Goal: Task Accomplishment & Management: Manage account settings

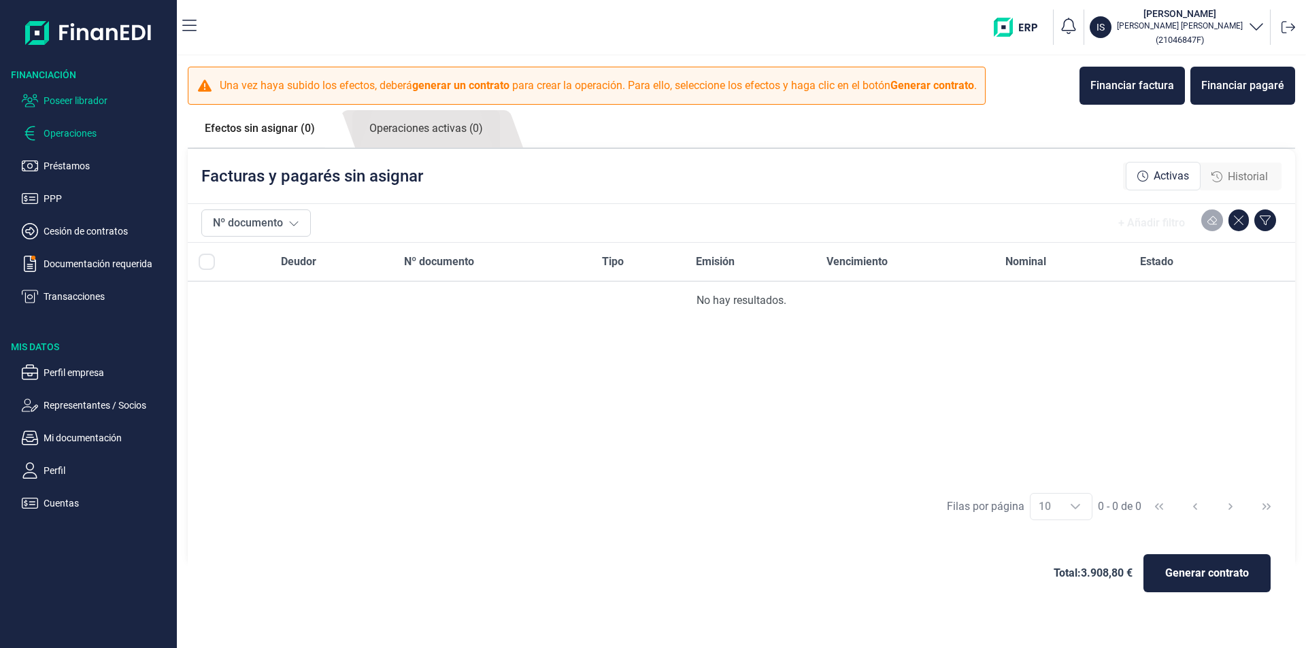
click at [97, 98] on p "Poseer librador" at bounding box center [108, 100] width 128 height 16
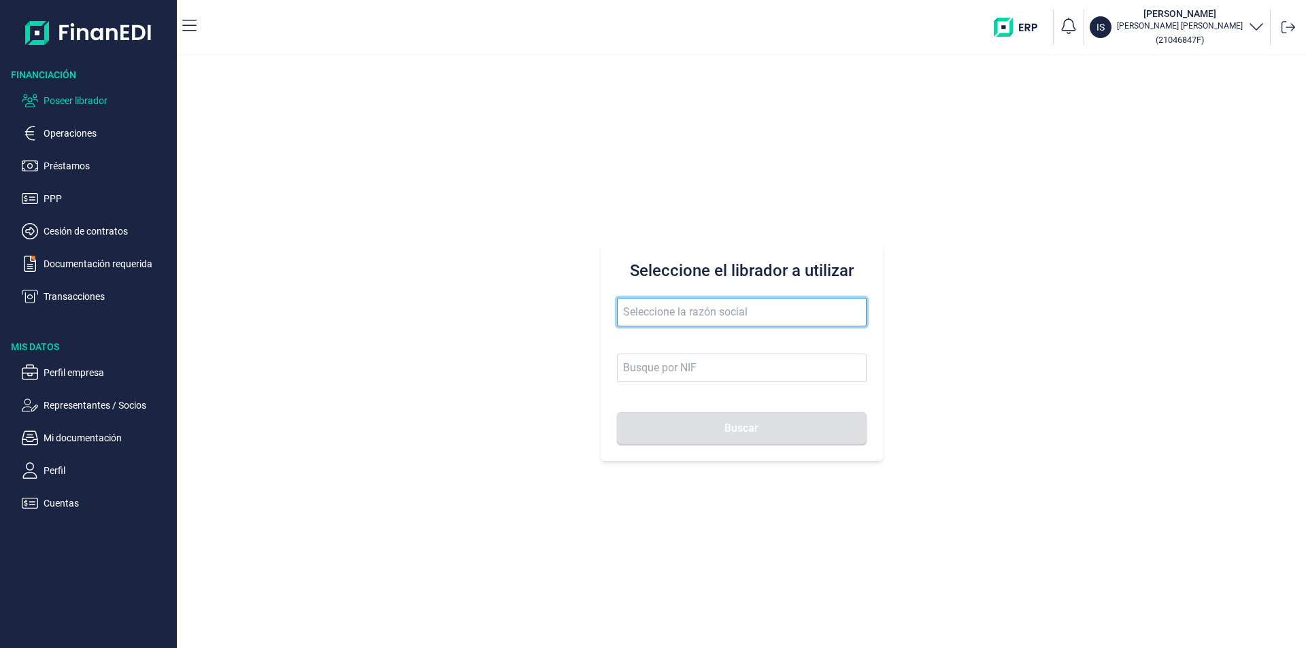
click at [677, 316] on input "text" at bounding box center [742, 312] width 250 height 29
click at [649, 311] on input "meciaprojec" at bounding box center [742, 312] width 250 height 29
click at [637, 309] on input "mecia projec" at bounding box center [742, 312] width 250 height 29
click at [707, 309] on input "mencia projec" at bounding box center [742, 312] width 250 height 29
click at [617, 412] on button "Buscar" at bounding box center [742, 428] width 250 height 33
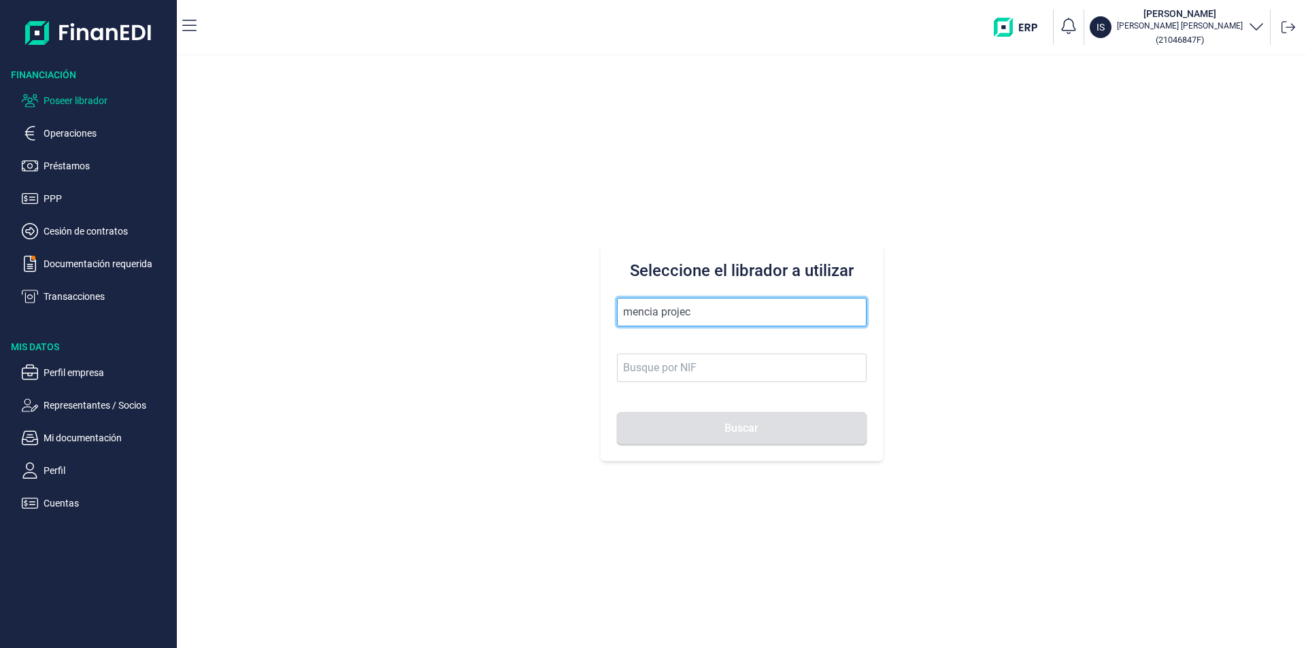
click at [701, 312] on input "mencia projec" at bounding box center [742, 312] width 250 height 29
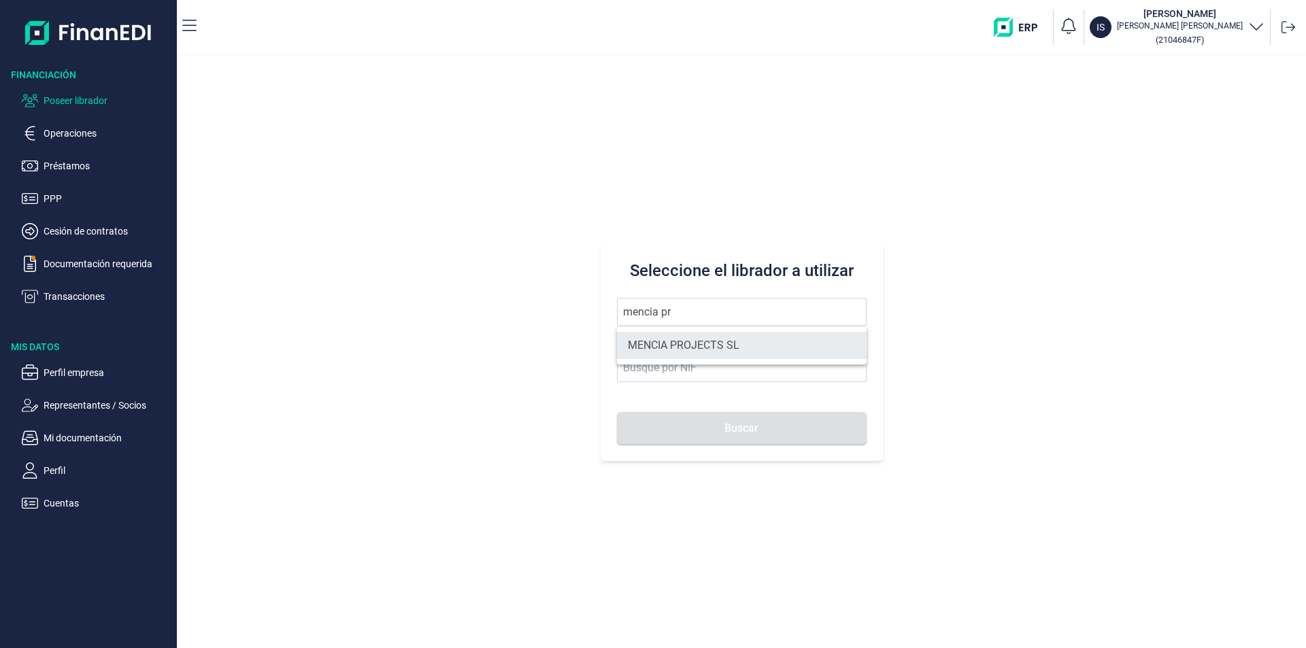
click at [694, 342] on li "MENCIA PROJECTS SL" at bounding box center [742, 345] width 250 height 27
type input "MENCIA PROJECTS SL"
type input "B14983282"
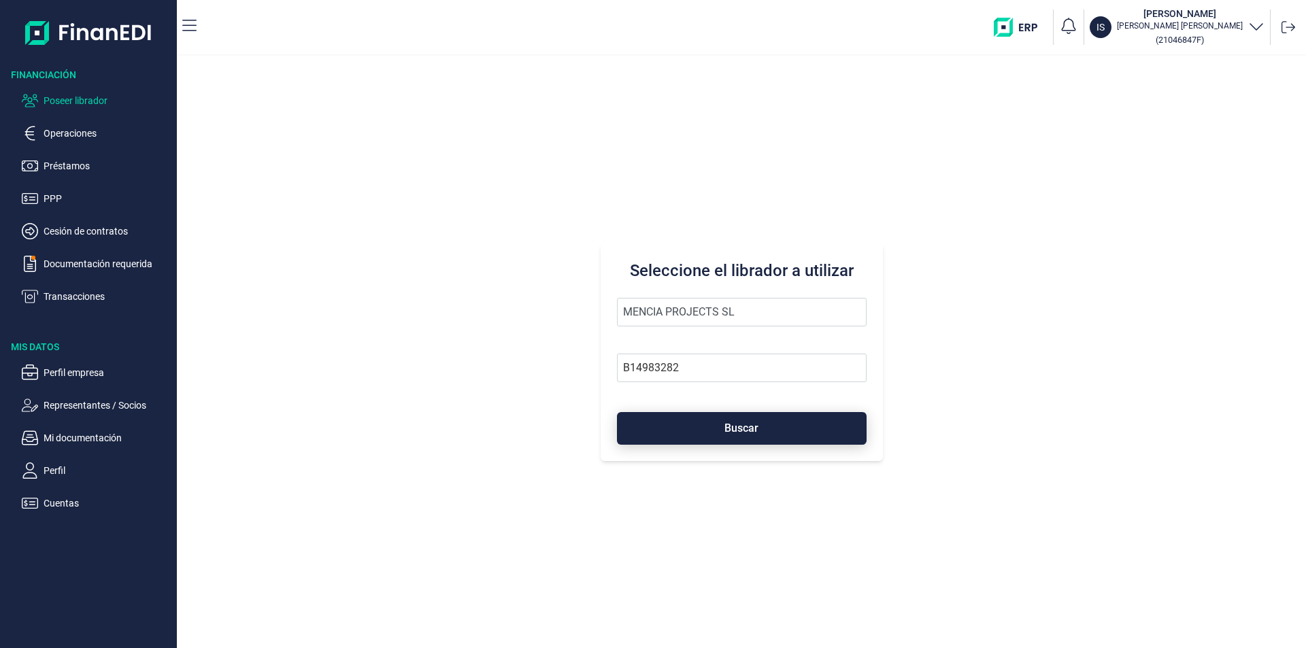
click at [732, 418] on button "Buscar" at bounding box center [742, 428] width 250 height 33
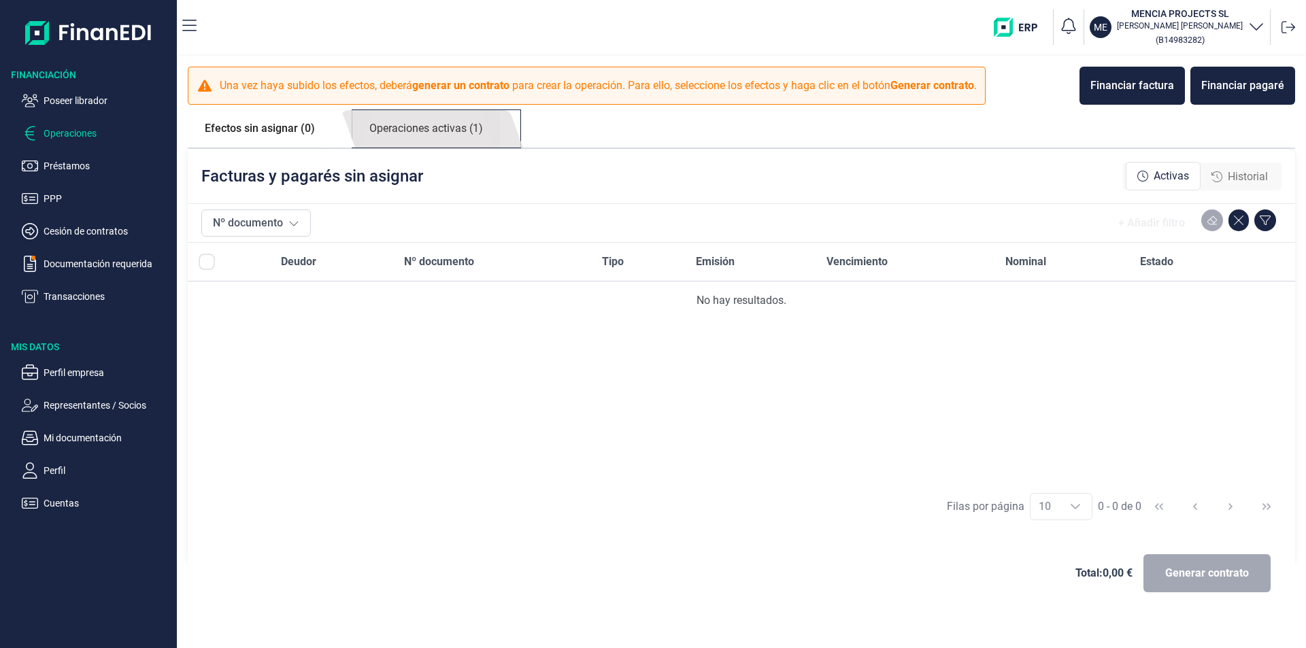
click at [441, 129] on link "Operaciones activas (1)" at bounding box center [426, 128] width 148 height 37
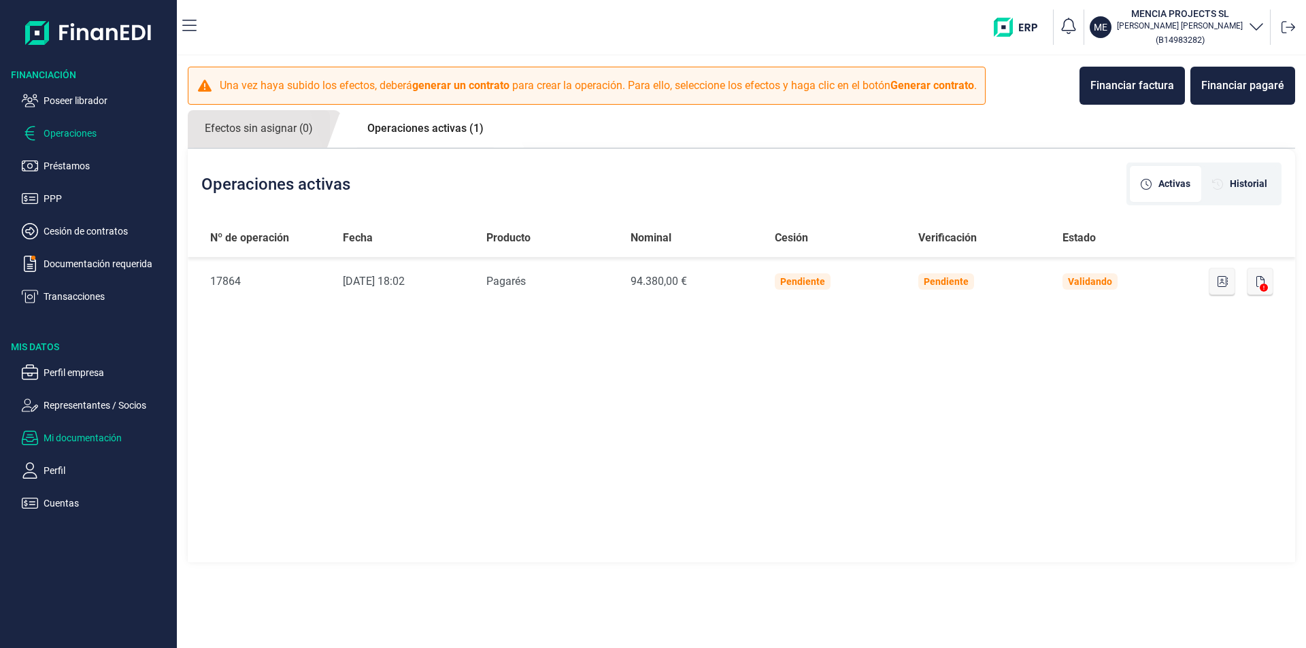
click at [99, 437] on p "Mi documentación" at bounding box center [108, 438] width 128 height 16
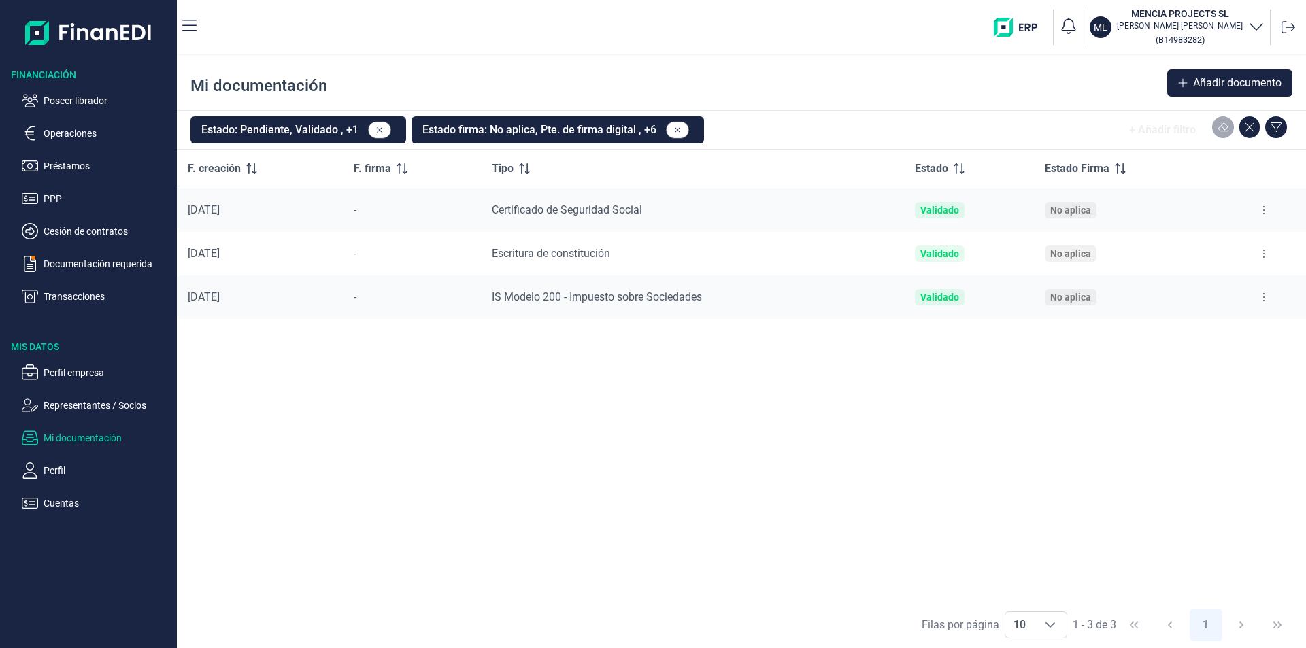
click at [1266, 297] on button at bounding box center [1263, 297] width 24 height 22
click at [1196, 334] on span "Ver documento" at bounding box center [1180, 331] width 65 height 14
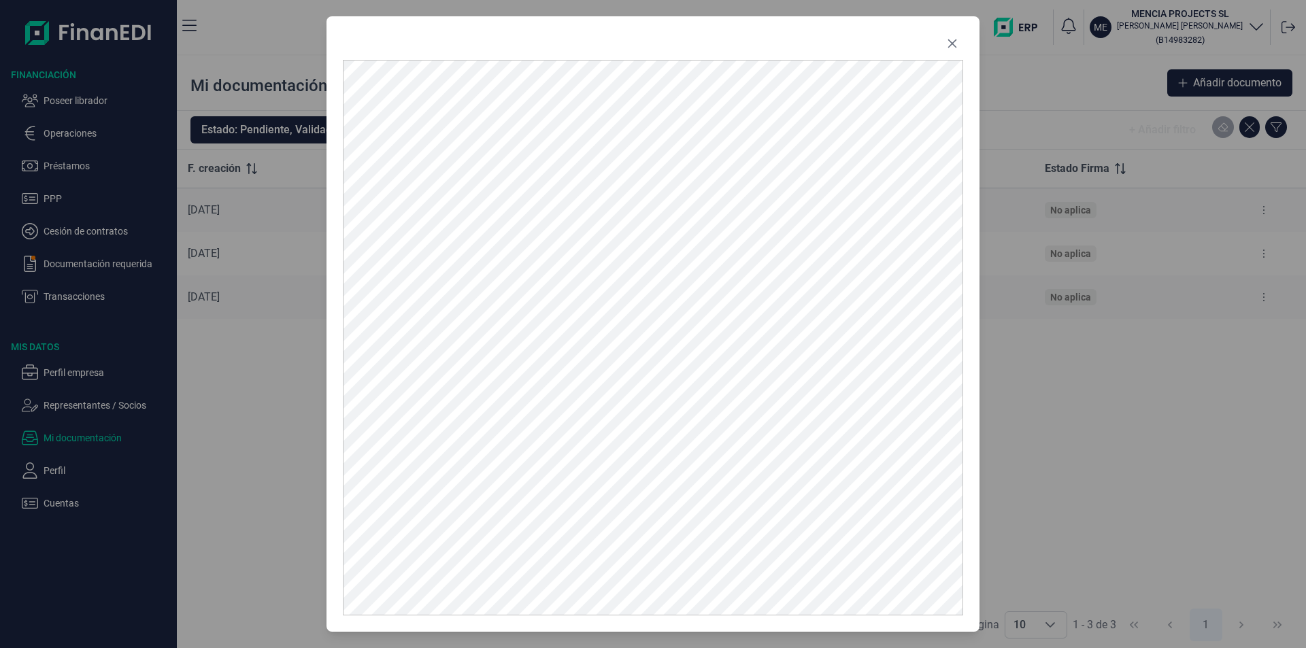
drag, startPoint x: 953, startPoint y: 42, endPoint x: 984, endPoint y: 126, distance: 89.7
click at [953, 43] on icon "Close" at bounding box center [952, 43] width 9 height 9
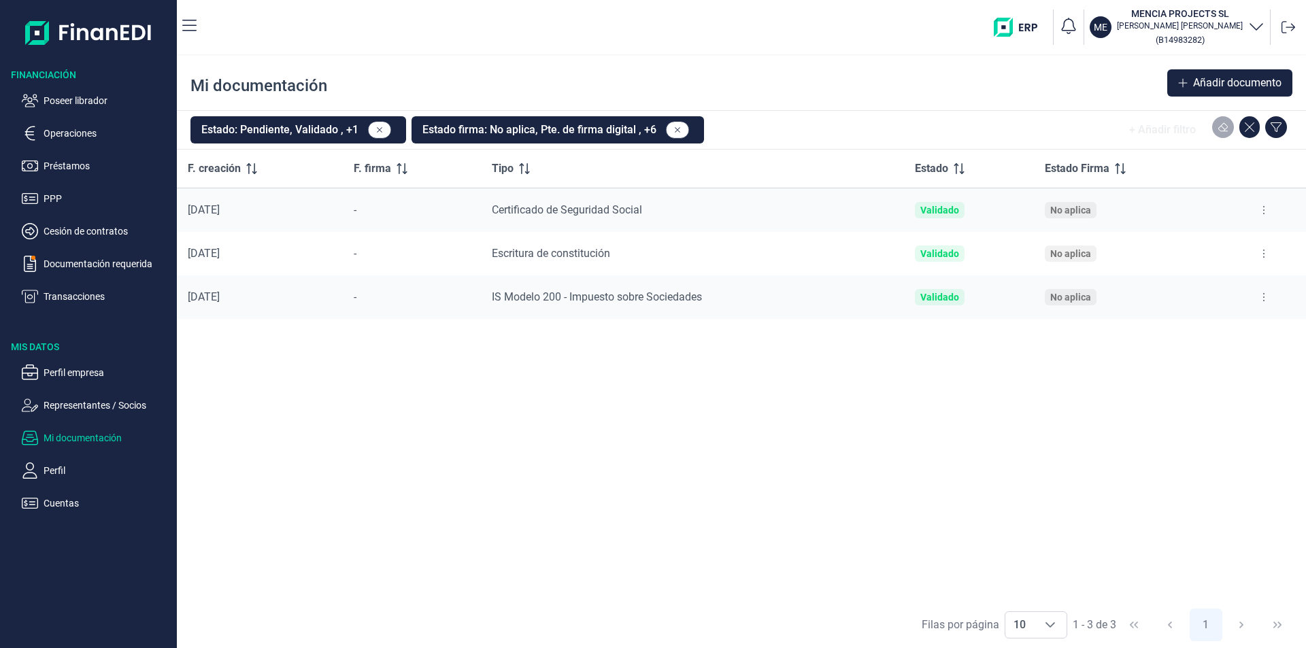
click at [1264, 252] on icon at bounding box center [1263, 253] width 3 height 11
click at [1211, 290] on span "Ver documento" at bounding box center [1180, 288] width 65 height 14
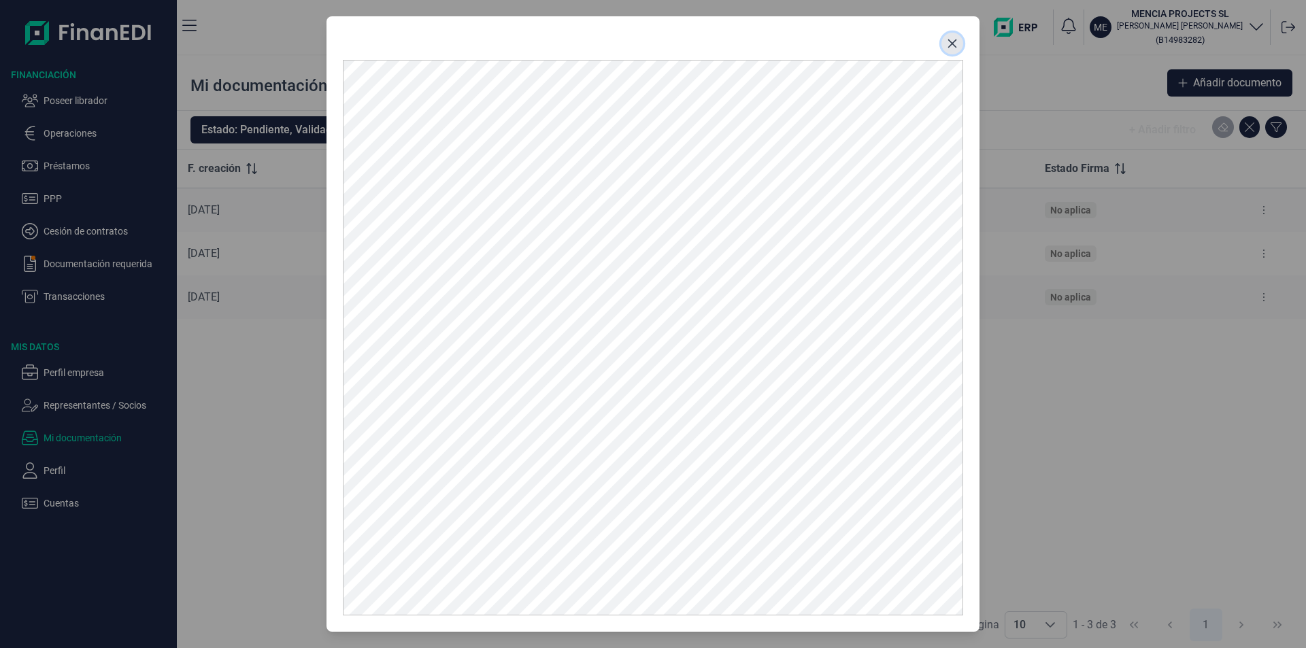
click at [949, 44] on icon "Close" at bounding box center [952, 43] width 11 height 11
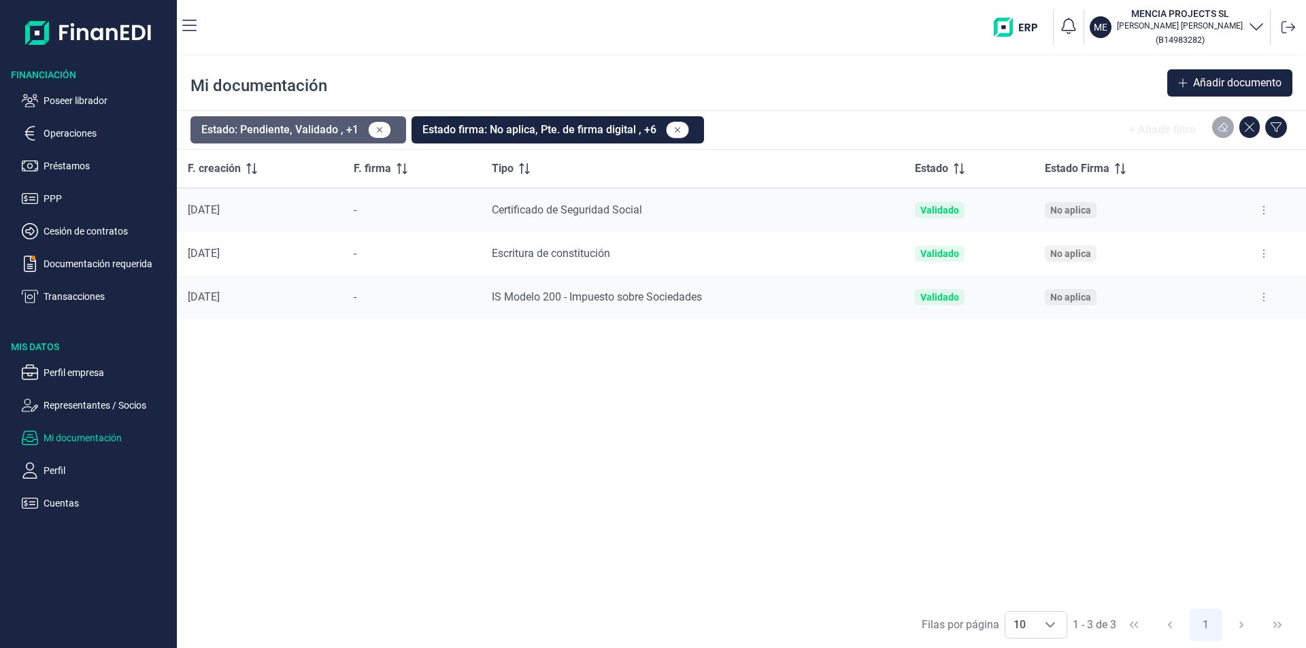
click at [284, 135] on button "Estado: Pendiente, Validado , +1" at bounding box center [298, 129] width 216 height 27
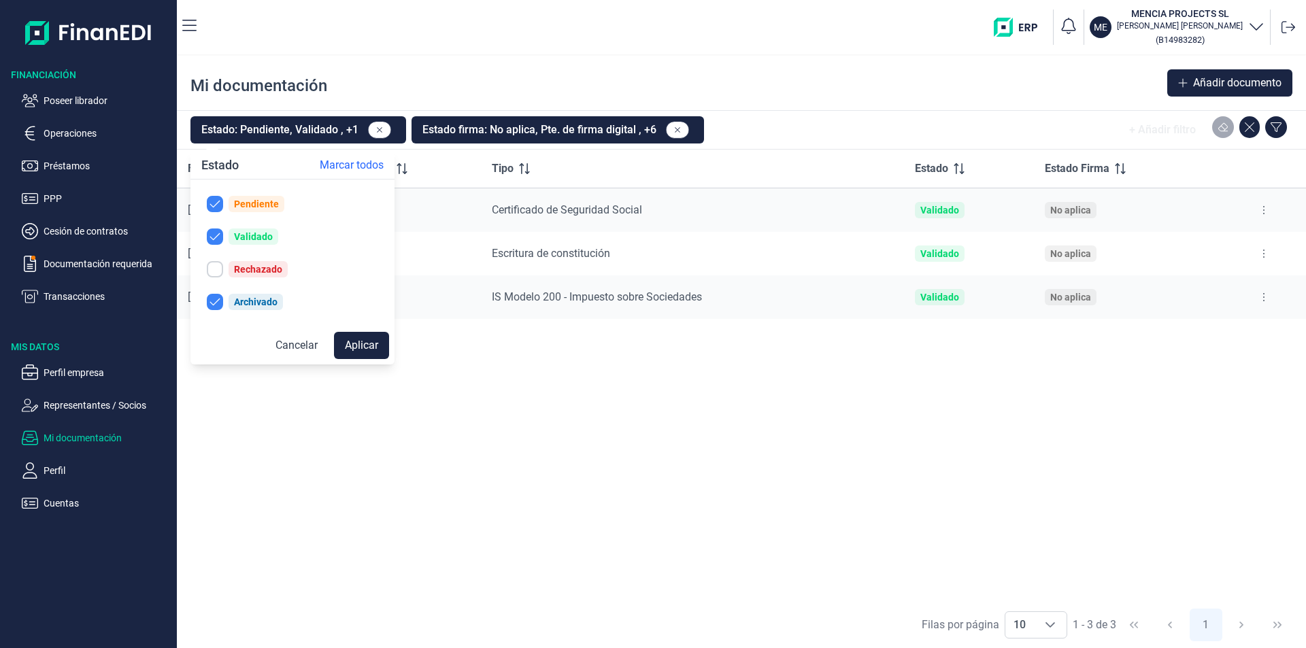
click at [231, 267] on div "Rechazado" at bounding box center [258, 269] width 59 height 16
checkbox input "true"
click at [353, 341] on button "Aplicar" at bounding box center [361, 345] width 55 height 27
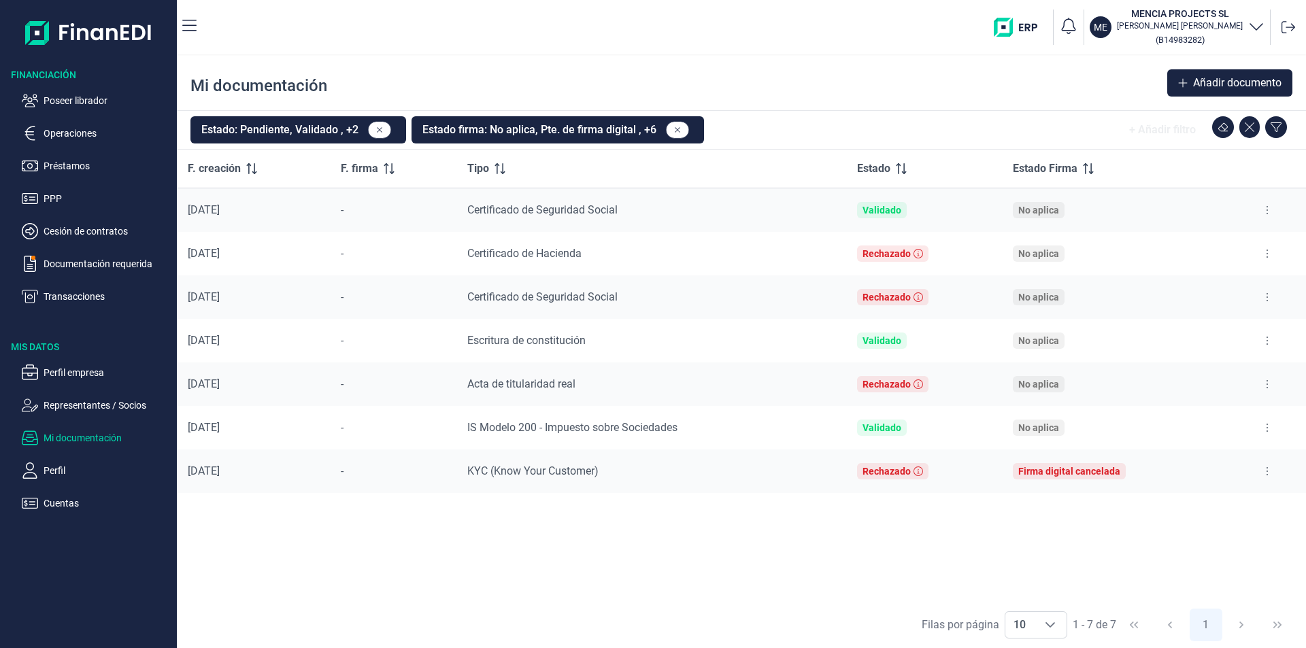
click at [1268, 384] on button at bounding box center [1267, 384] width 24 height 22
click at [1210, 418] on span "Ver documento" at bounding box center [1183, 418] width 65 height 14
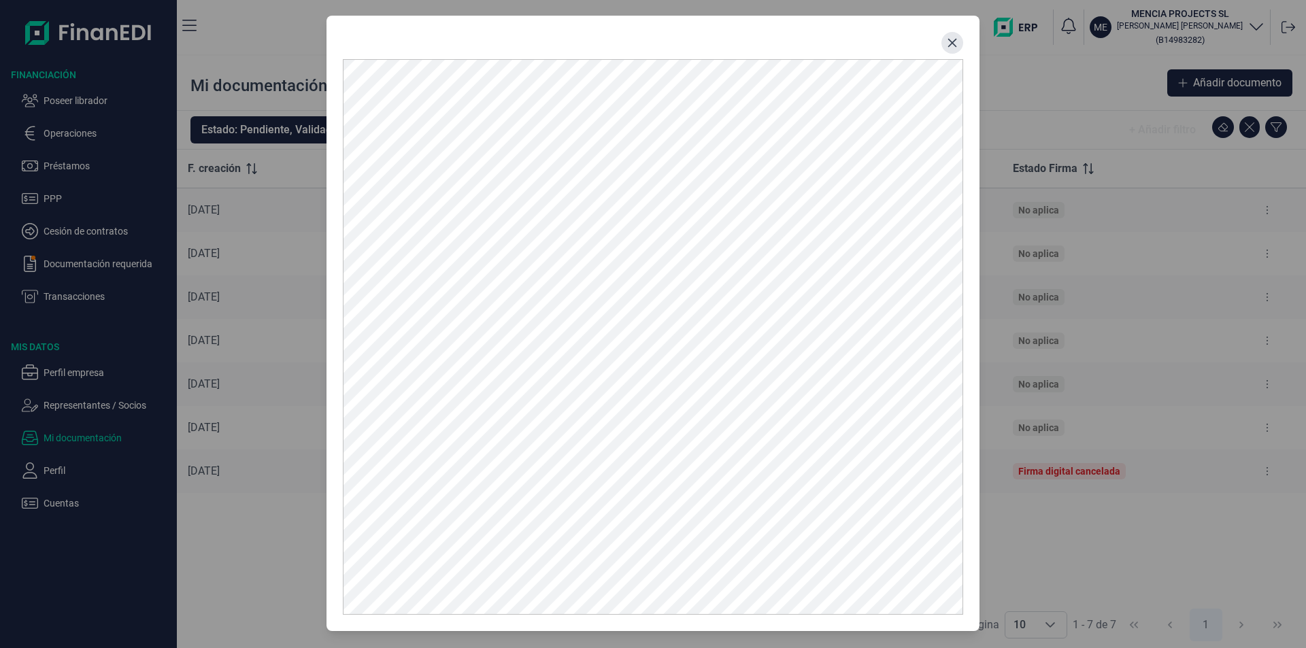
click at [950, 46] on icon "Close" at bounding box center [952, 42] width 11 height 11
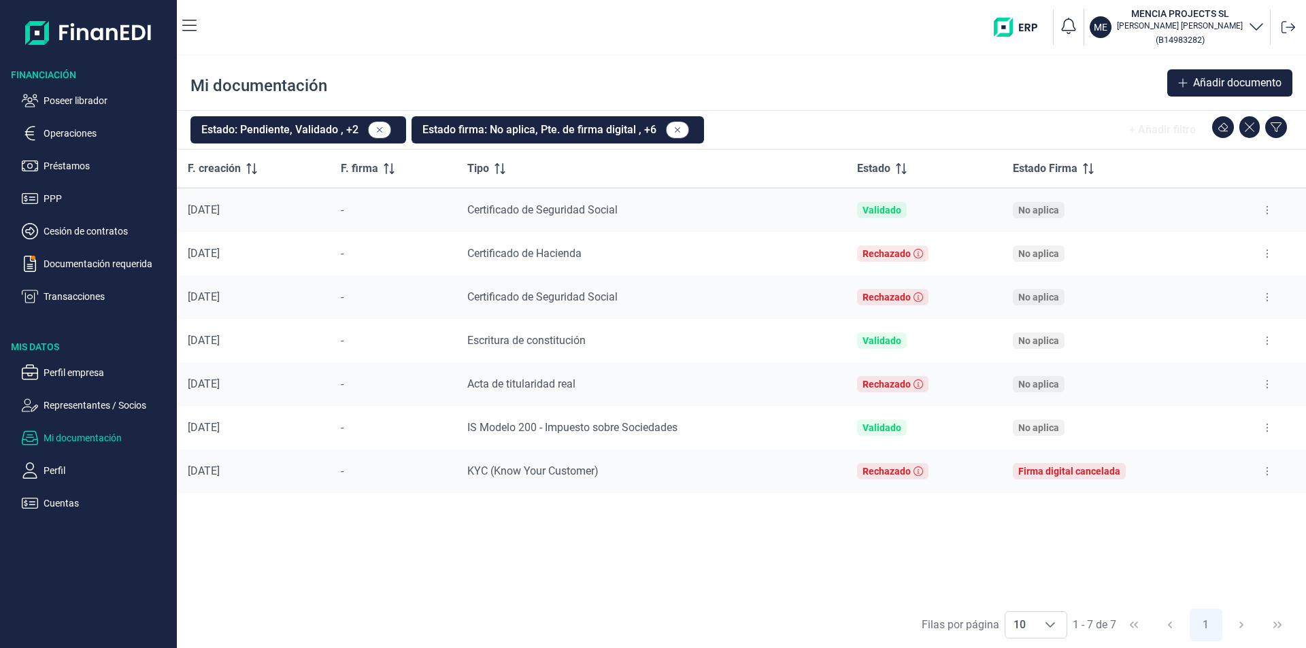
click at [1266, 425] on icon at bounding box center [1267, 427] width 3 height 11
click at [1205, 463] on span "Ver documento" at bounding box center [1183, 462] width 65 height 14
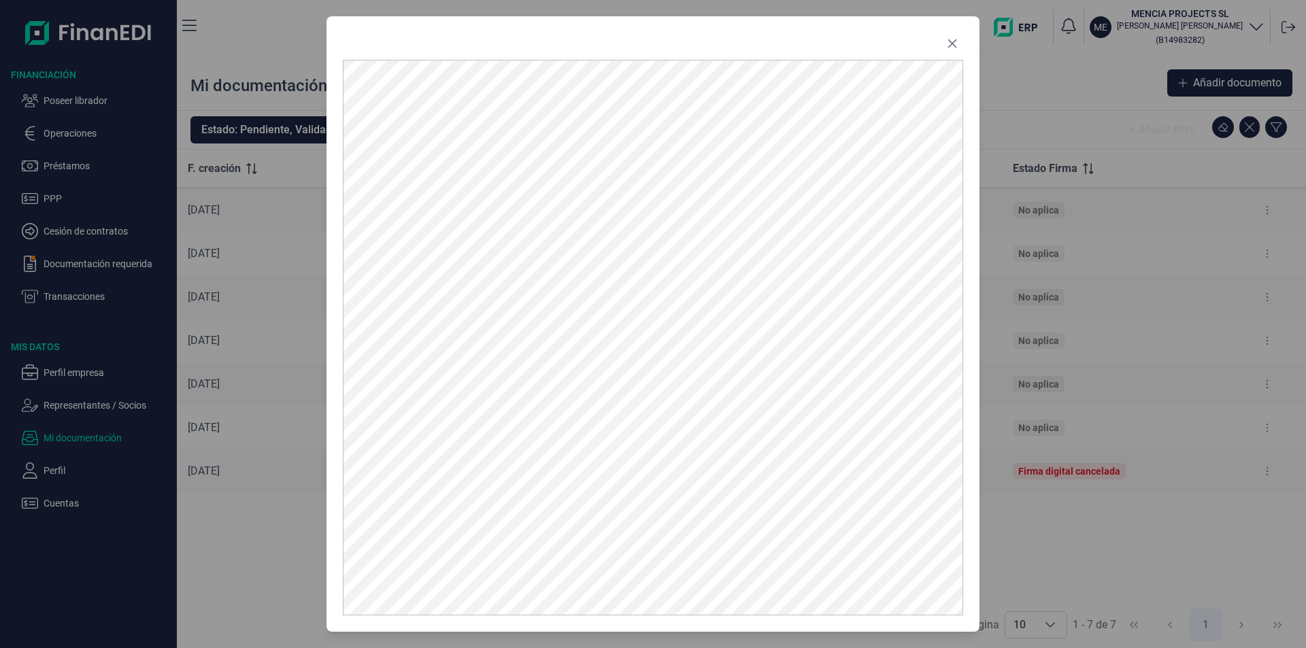
click at [949, 38] on icon "Close" at bounding box center [952, 43] width 11 height 11
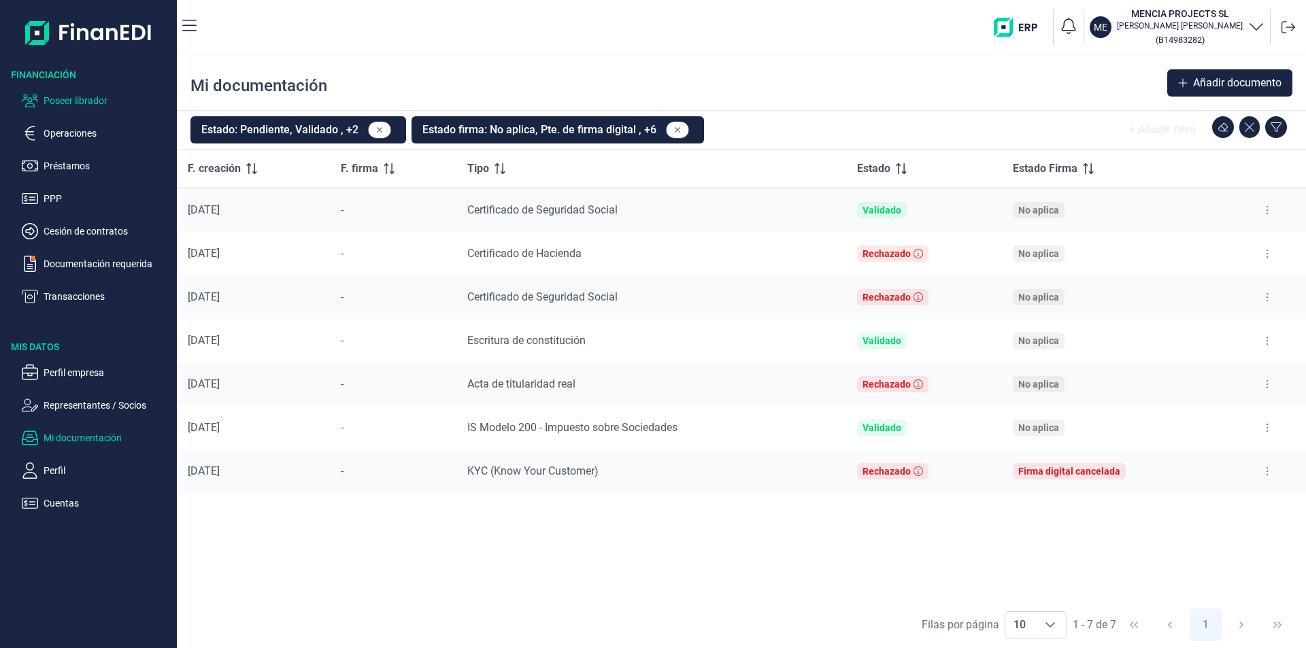
click at [88, 101] on p "Poseer librador" at bounding box center [108, 100] width 128 height 16
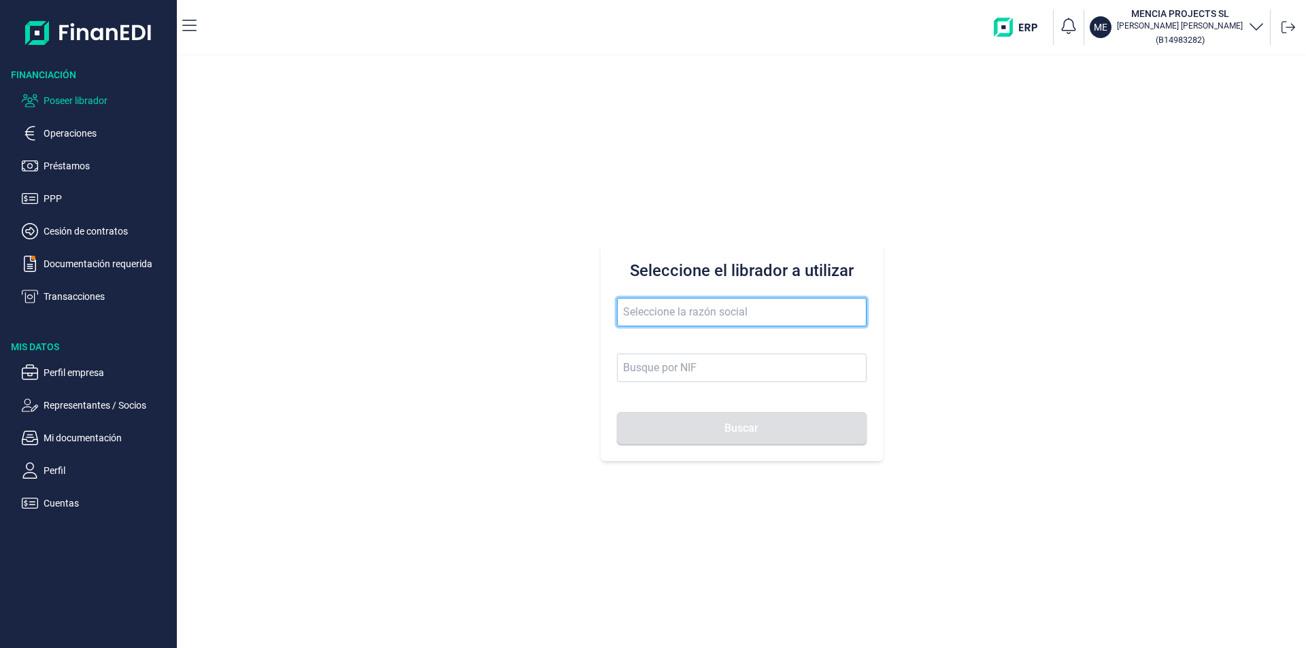
click at [647, 317] on input "text" at bounding box center [742, 312] width 250 height 29
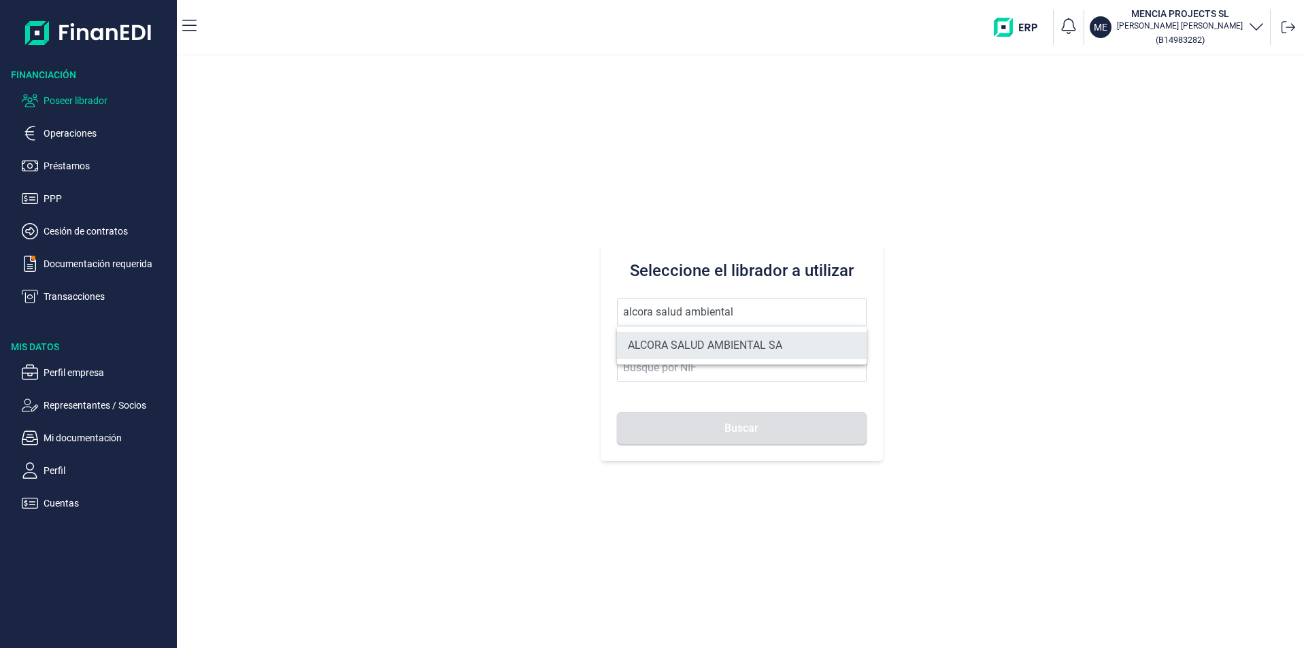
click at [658, 342] on li "ALCORA SALUD AMBIENTAL SA" at bounding box center [742, 345] width 250 height 27
type input "ALCORA SALUD AMBIENTAL SA"
type input "A50197458"
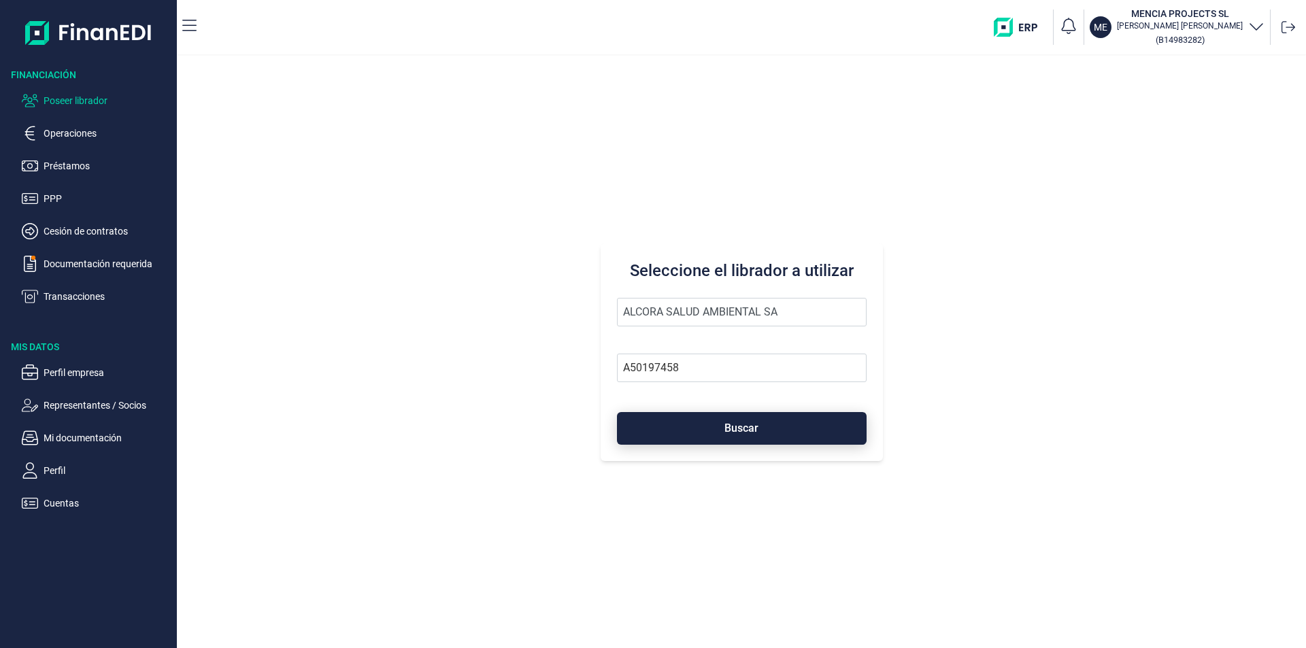
click at [686, 425] on button "Buscar" at bounding box center [742, 428] width 250 height 33
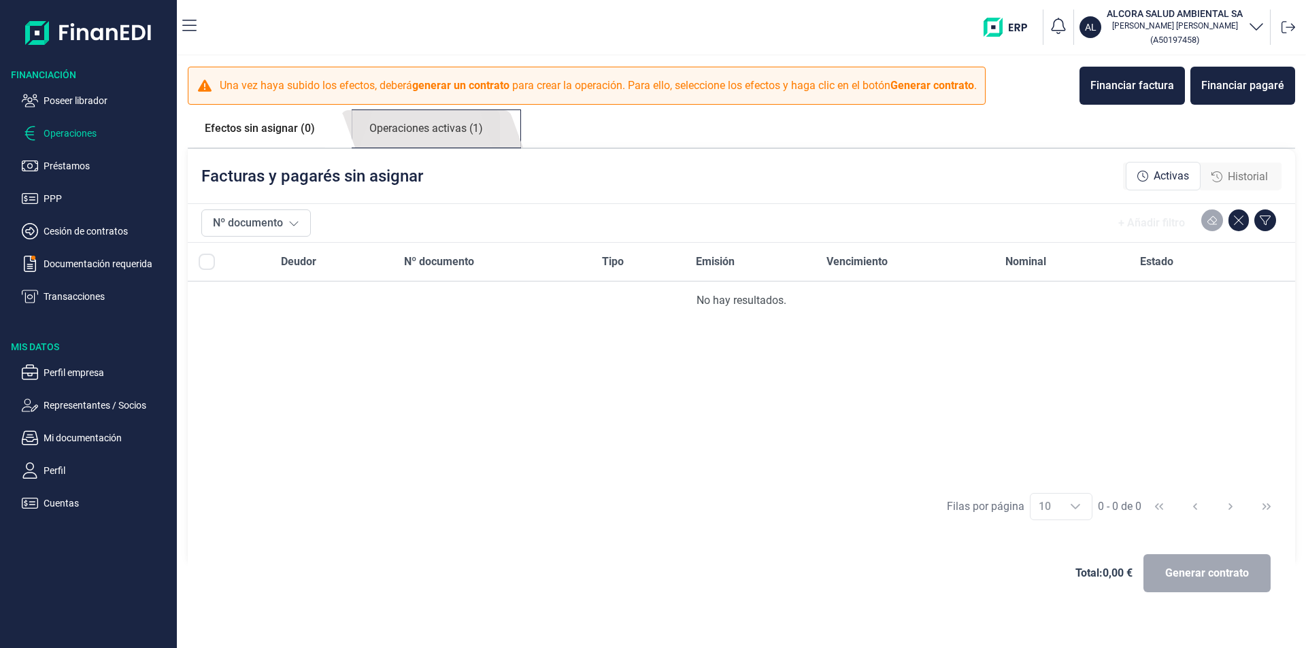
click at [463, 131] on link "Operaciones activas (1)" at bounding box center [426, 128] width 148 height 37
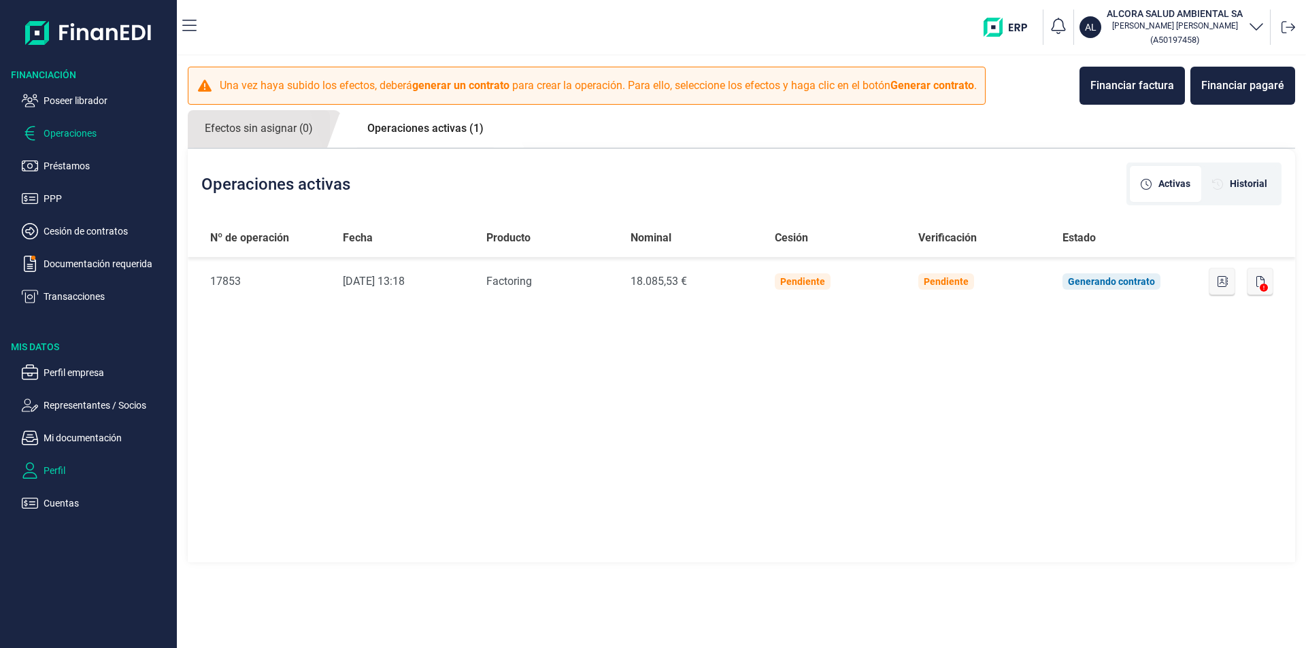
click at [60, 469] on p "Perfil" at bounding box center [108, 470] width 128 height 16
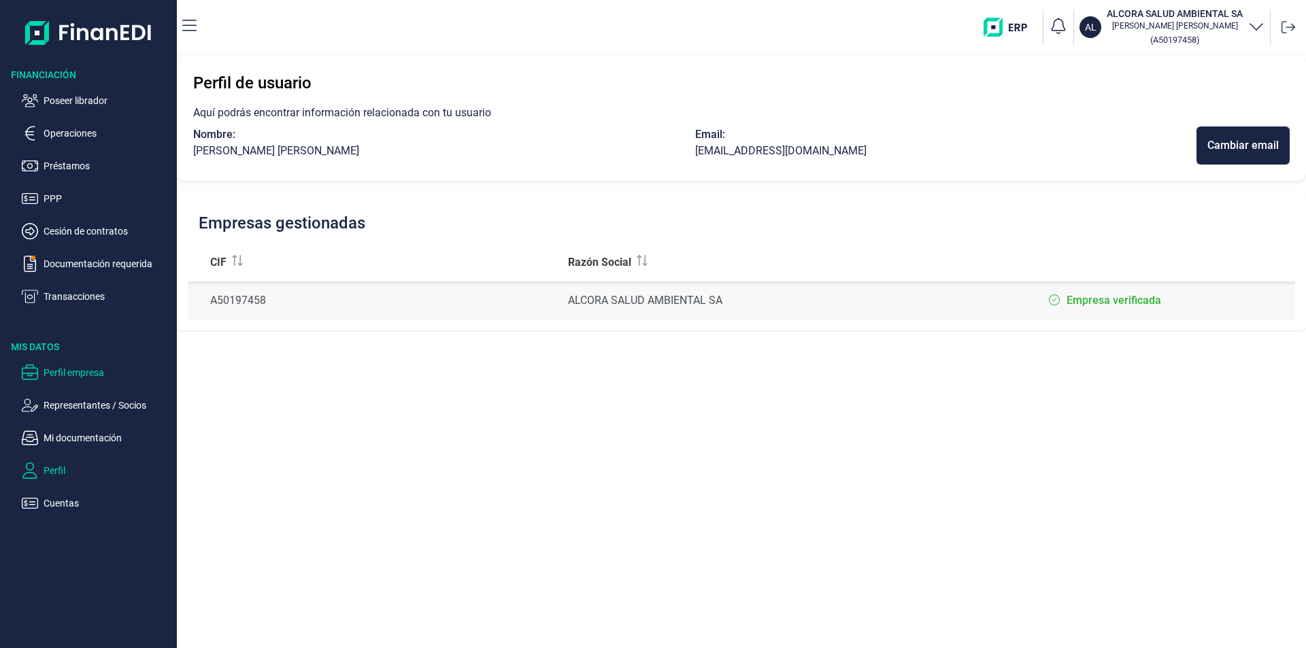
click at [86, 373] on p "Perfil empresa" at bounding box center [108, 373] width 128 height 16
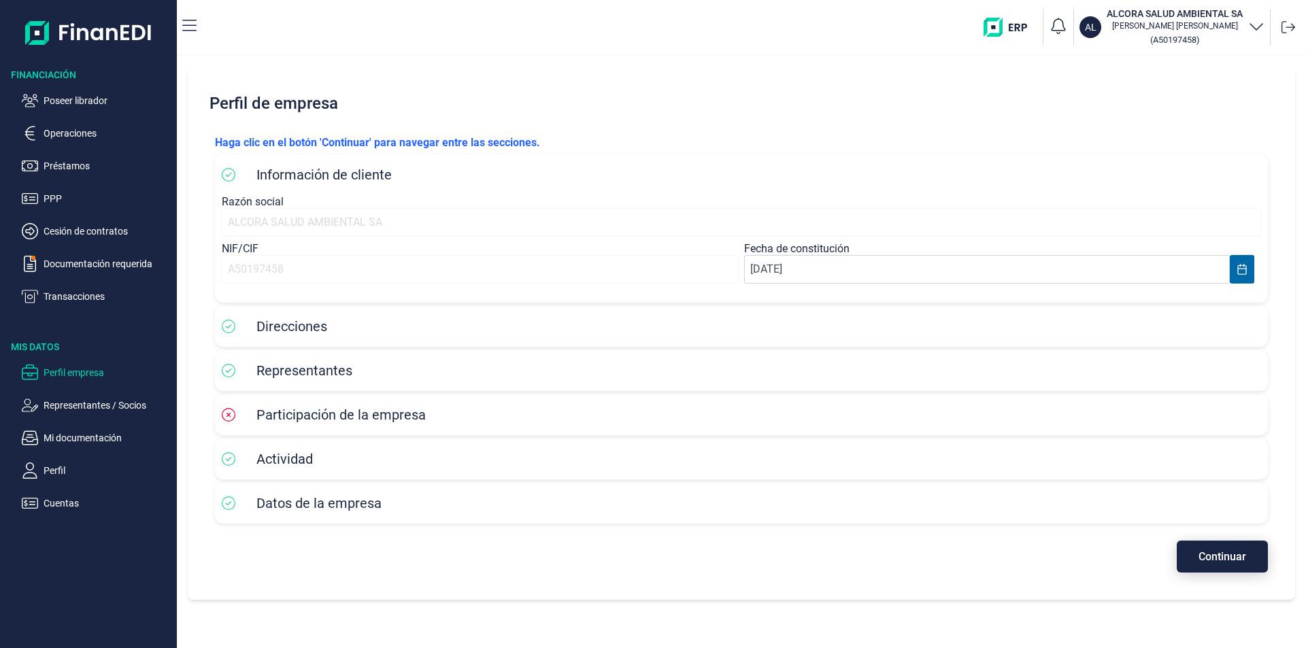
click at [1206, 553] on span "Continuar" at bounding box center [1222, 557] width 48 height 10
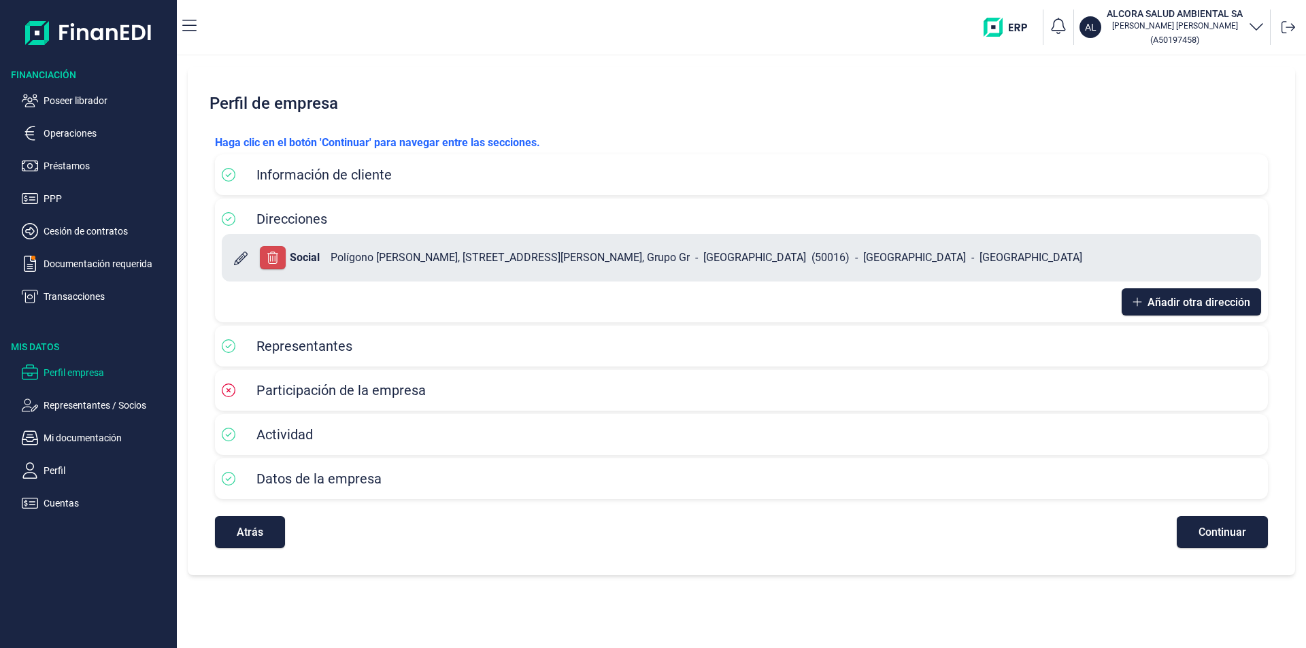
click at [1211, 530] on span "Continuar" at bounding box center [1222, 532] width 48 height 10
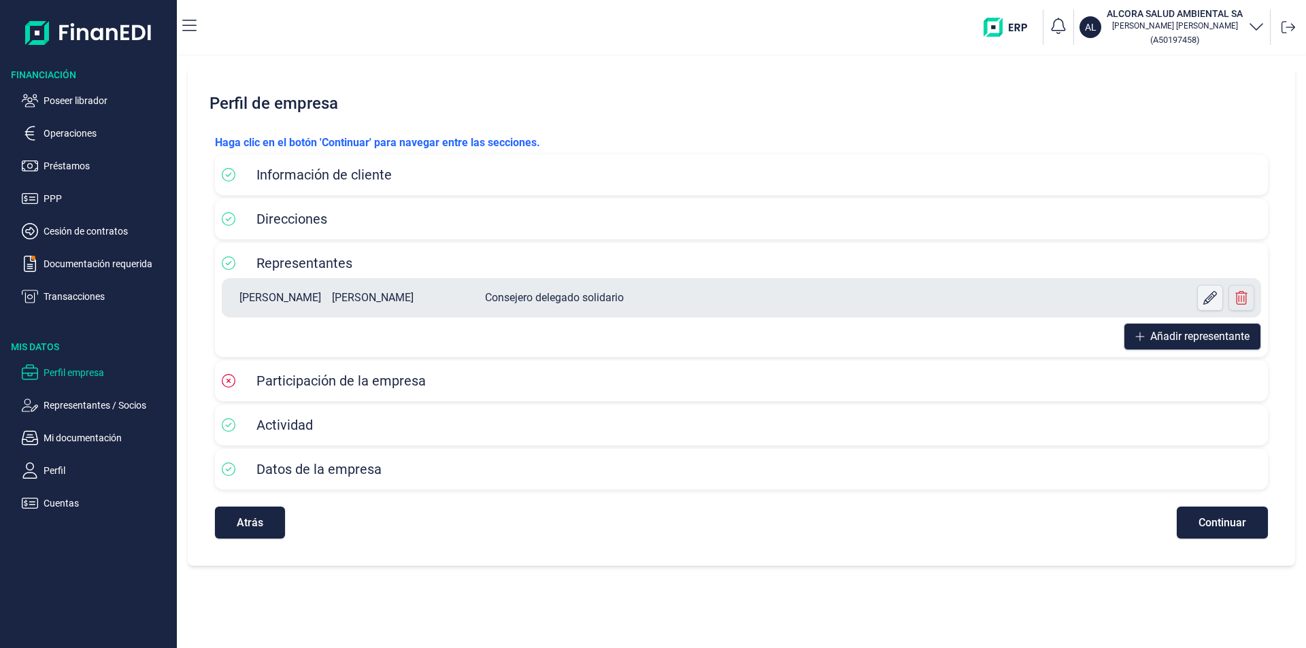
click at [1211, 297] on icon at bounding box center [1210, 298] width 14 height 14
select select "ES"
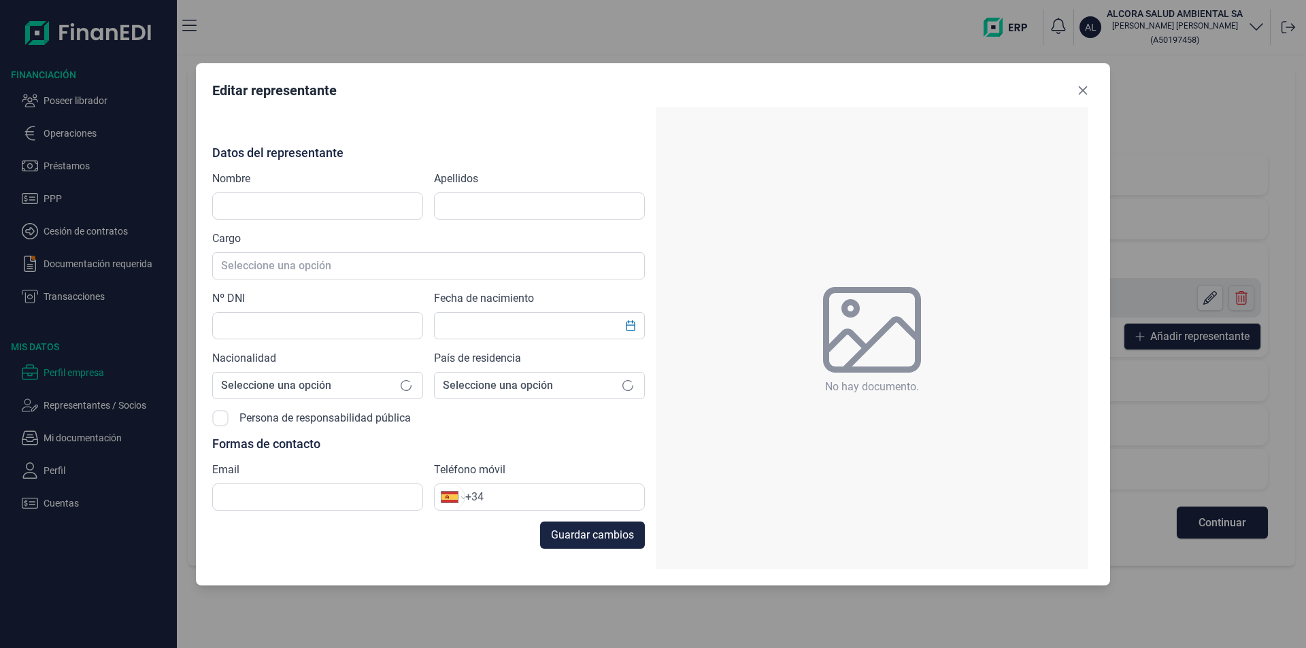
type input "[PERSON_NAME]"
type input "17750261B"
type input "[EMAIL_ADDRESS][DOMAIN_NAME]"
type input "[PHONE_NUMBER]"
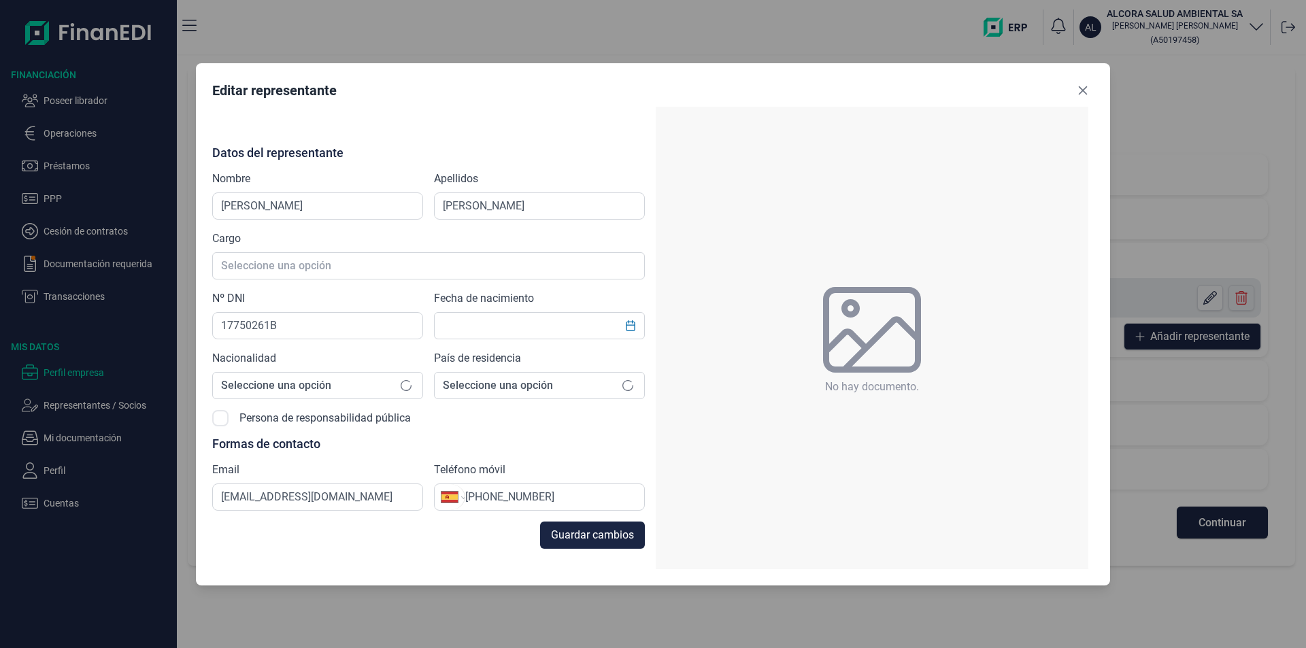
type input "[DATE]"
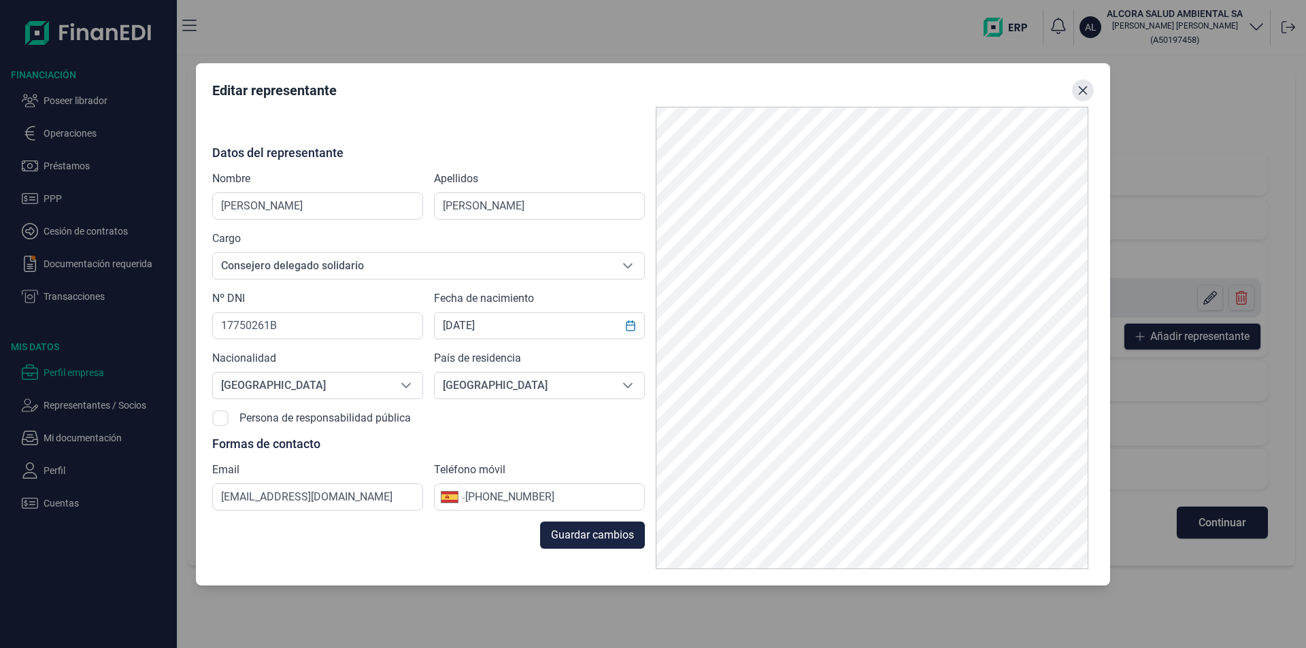
click at [1082, 88] on icon "Close" at bounding box center [1082, 90] width 11 height 11
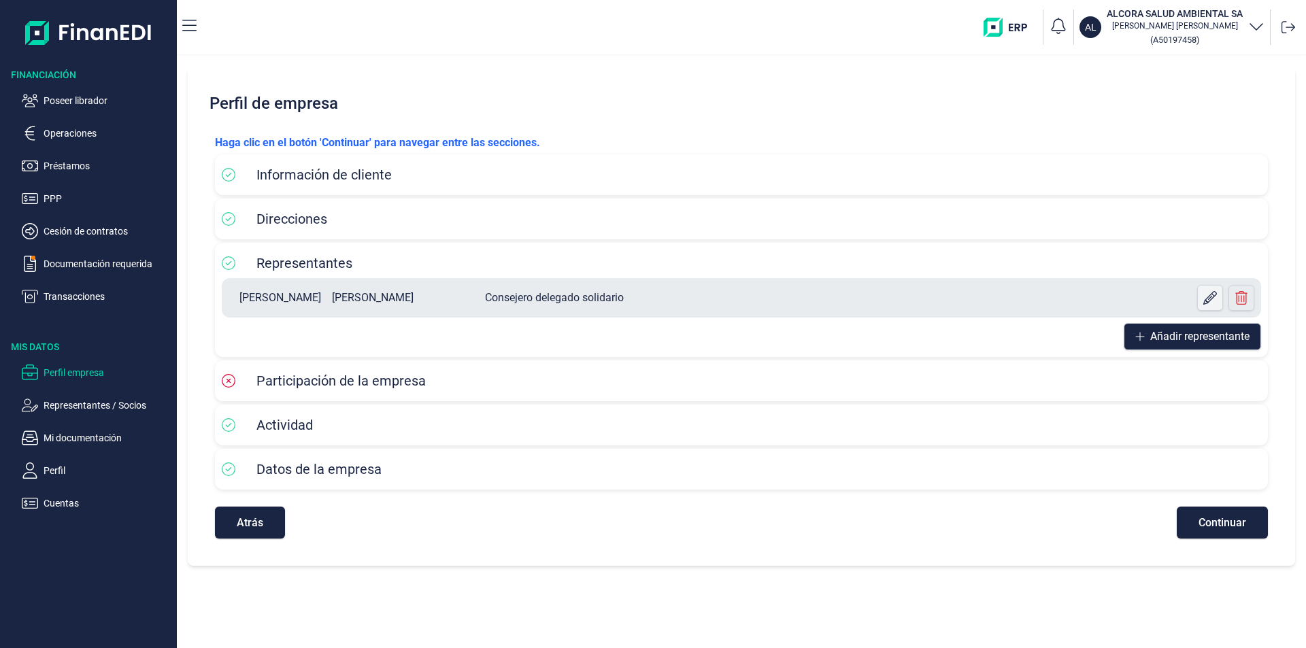
click at [1214, 292] on icon at bounding box center [1210, 298] width 14 height 14
select select "ES"
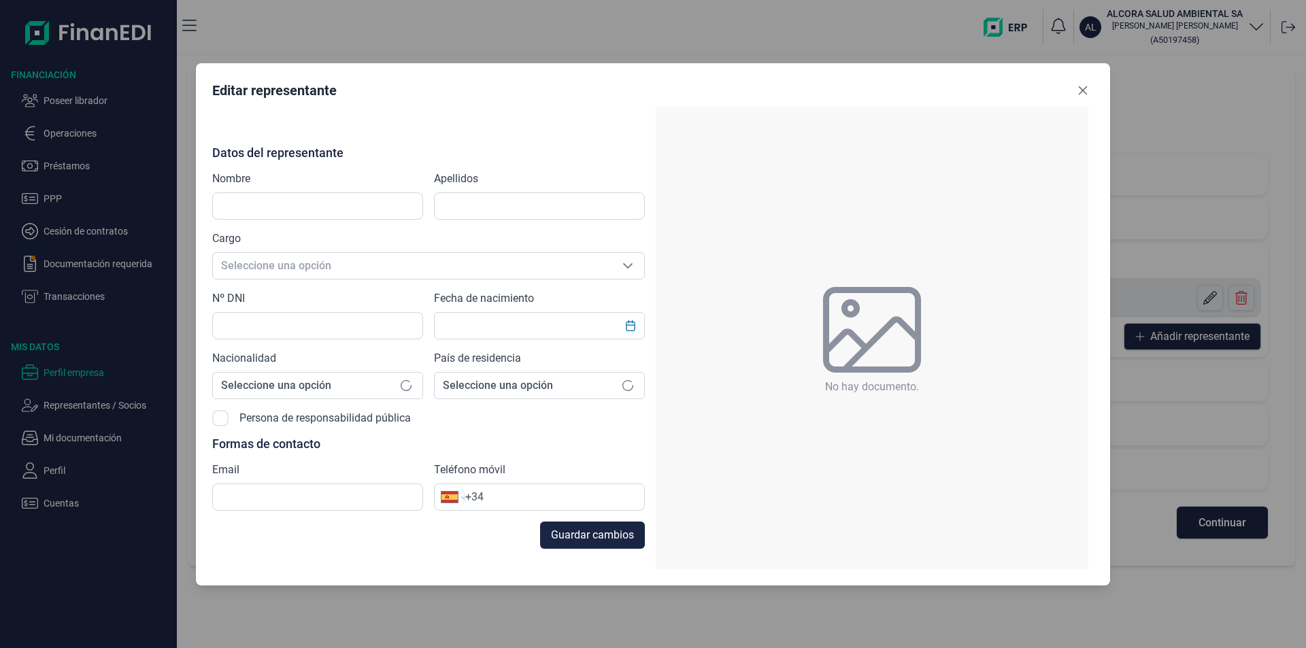
type input "[PERSON_NAME]"
type input "17750261B"
type input "[EMAIL_ADDRESS][DOMAIN_NAME]"
type input "[PHONE_NUMBER]"
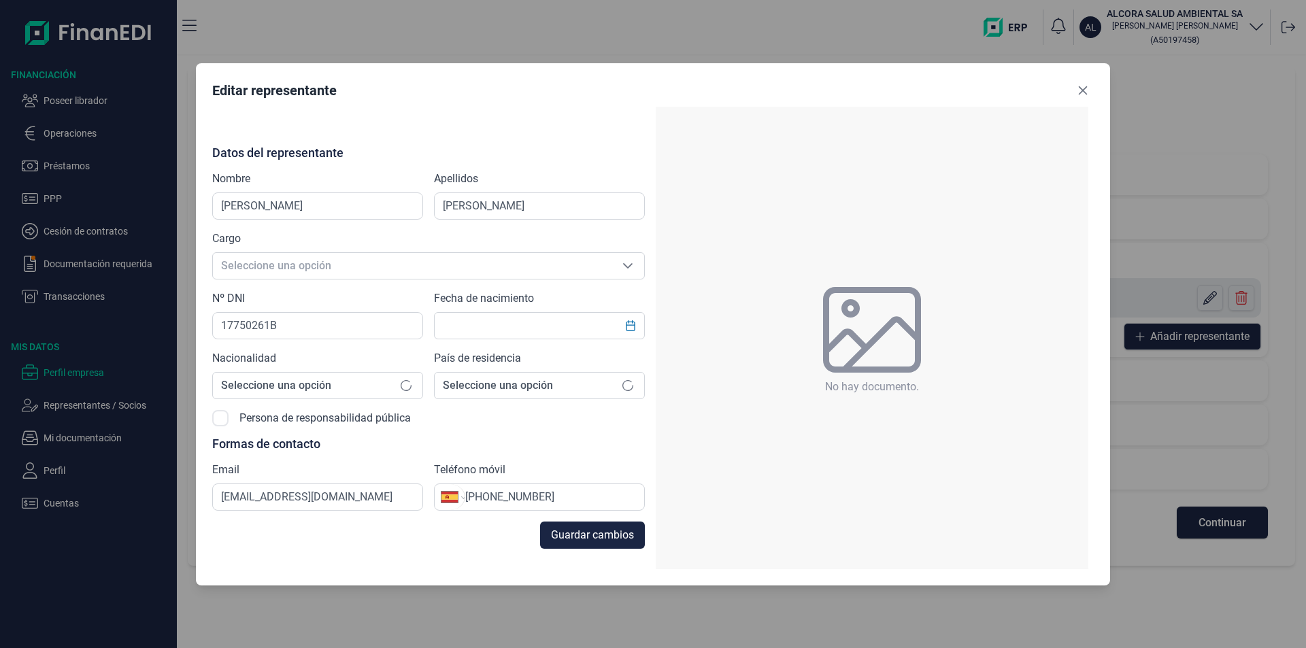
type input "[DATE]"
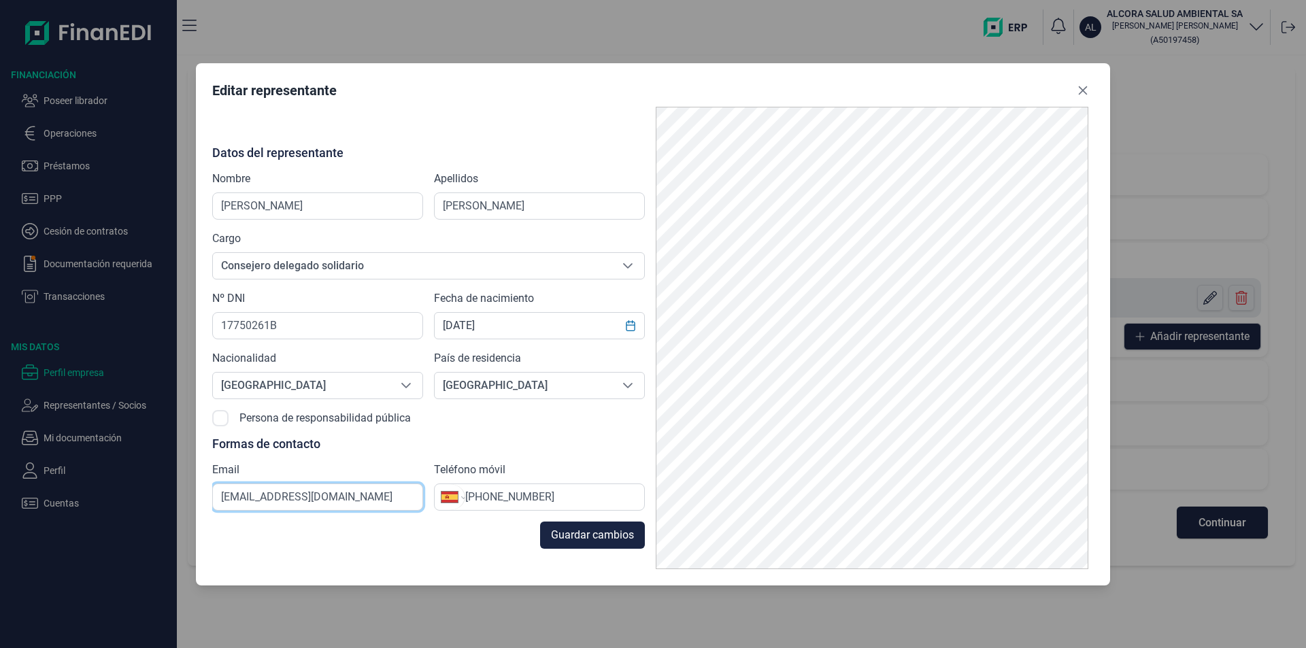
drag, startPoint x: 358, startPoint y: 494, endPoint x: 212, endPoint y: 492, distance: 146.9
click at [212, 492] on div "Editar representante Datos del representante Nombre [PERSON_NAME] Apellidos [PE…" at bounding box center [653, 324] width 914 height 522
click at [1083, 88] on icon "Close" at bounding box center [1082, 90] width 11 height 11
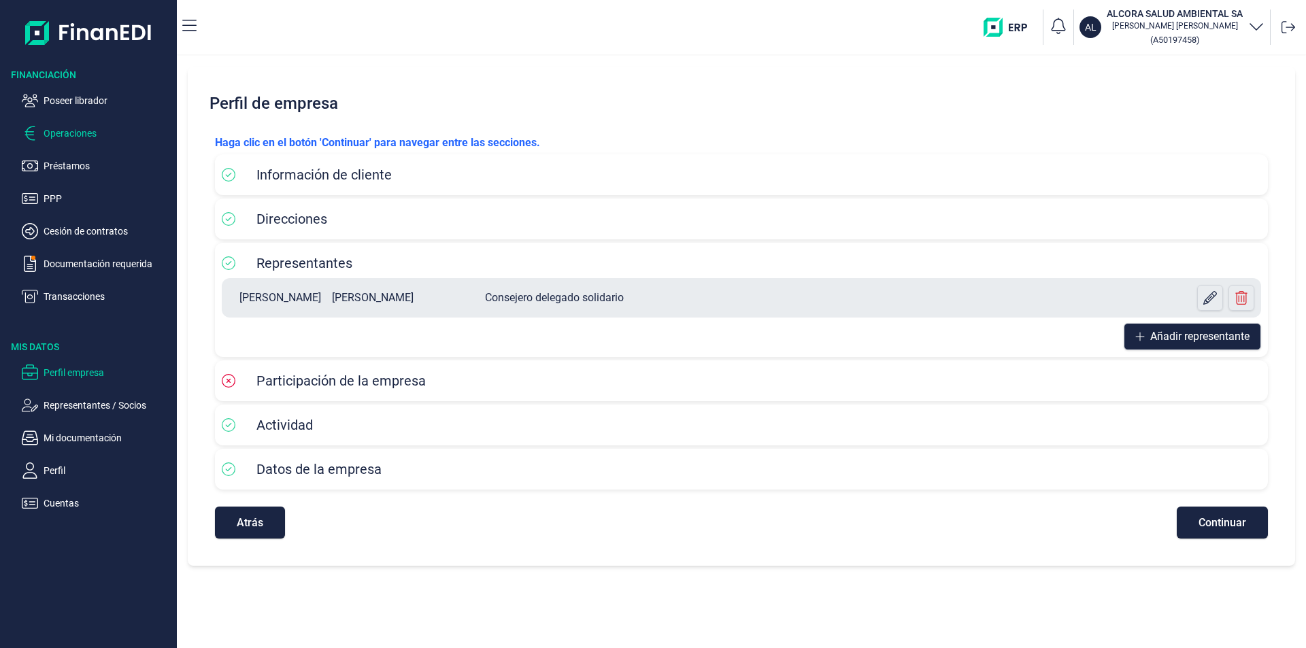
click at [52, 134] on p "Operaciones" at bounding box center [108, 133] width 128 height 16
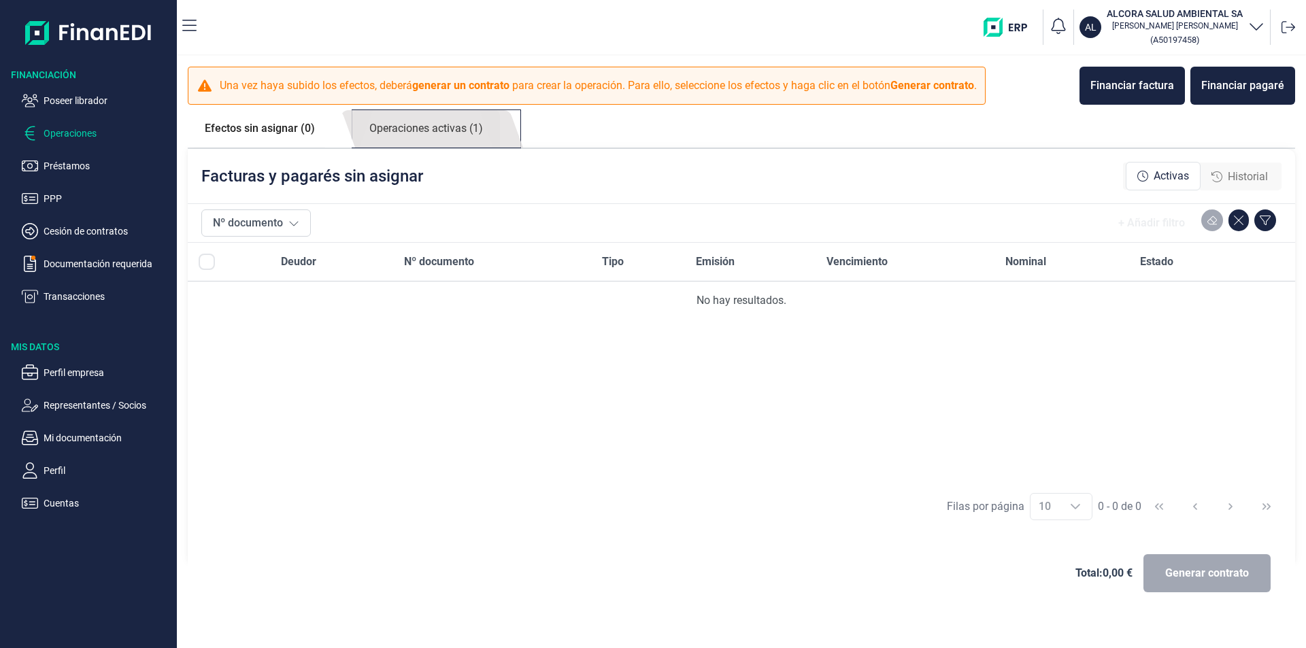
click at [434, 126] on link "Operaciones activas (1)" at bounding box center [426, 128] width 148 height 37
